Goal: Information Seeking & Learning: Find specific fact

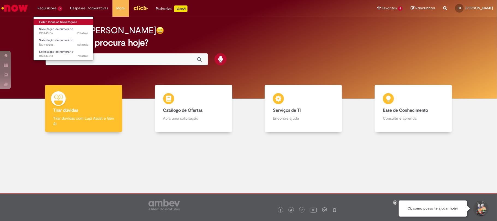
click at [68, 24] on link "Exibir Todas as Solicitações" at bounding box center [64, 22] width 60 height 6
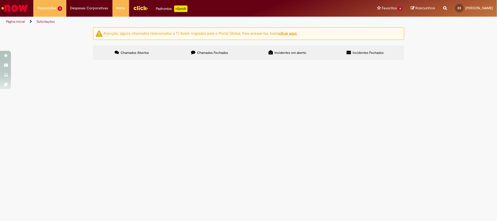
click at [240, 55] on label "Chamados Fechados" at bounding box center [210, 52] width 78 height 15
click at [0, 0] on link "2" at bounding box center [0, 0] width 0 height 0
click at [0, 0] on td "Suporte Recupera" at bounding box center [0, 0] width 0 height 0
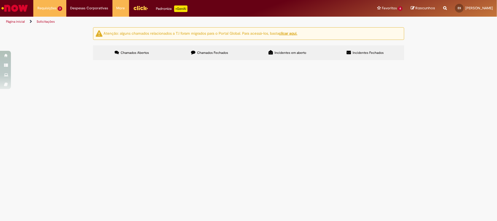
click at [0, 0] on span "Suporte Recupera" at bounding box center [0, 0] width 0 height 0
click at [0, 0] on td "R13301725" at bounding box center [0, 0] width 0 height 0
click at [0, 0] on span "R13301725" at bounding box center [0, 0] width 0 height 0
click at [109, 186] on main "Solicitações Atenção: alguns chamados relacionados a T.I foram migrados para o …" at bounding box center [248, 124] width 497 height 194
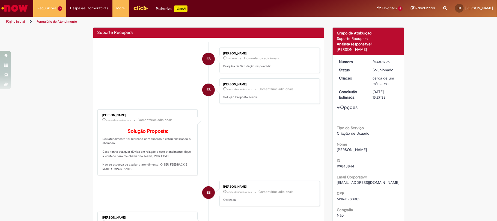
click at [109, 186] on ul "ES [PERSON_NAME] 27d atrás 27 dias atrás Comentários adicionais Pesquisa de Sat…" at bounding box center [208, 220] width 223 height 356
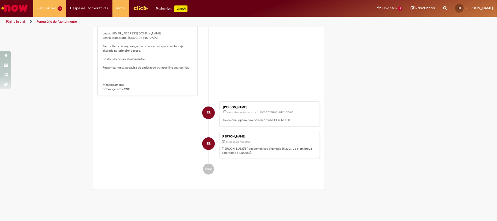
scroll to position [250, 0]
click at [123, 37] on p "Olá, Conforme solicitado, o usuário foi criado com as seguintes credenciais: Lo…" at bounding box center [148, 50] width 91 height 81
drag, startPoint x: 109, startPoint y: 41, endPoint x: 151, endPoint y: 41, distance: 41.8
click at [151, 41] on p "Olá, Conforme solicitado, o usuário foi criado com as seguintes credenciais: Lo…" at bounding box center [148, 50] width 91 height 81
copy p "[EMAIL_ADDRESS][DOMAIN_NAME]"
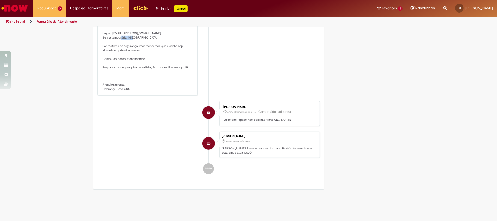
drag, startPoint x: 126, startPoint y: 45, endPoint x: 152, endPoint y: 47, distance: 26.3
click at [152, 47] on p "Olá, Conforme solicitado, o usuário foi criado com as seguintes credenciais: Lo…" at bounding box center [148, 50] width 91 height 81
copy p "Brasil@123"
